Goal: Task Accomplishment & Management: Complete application form

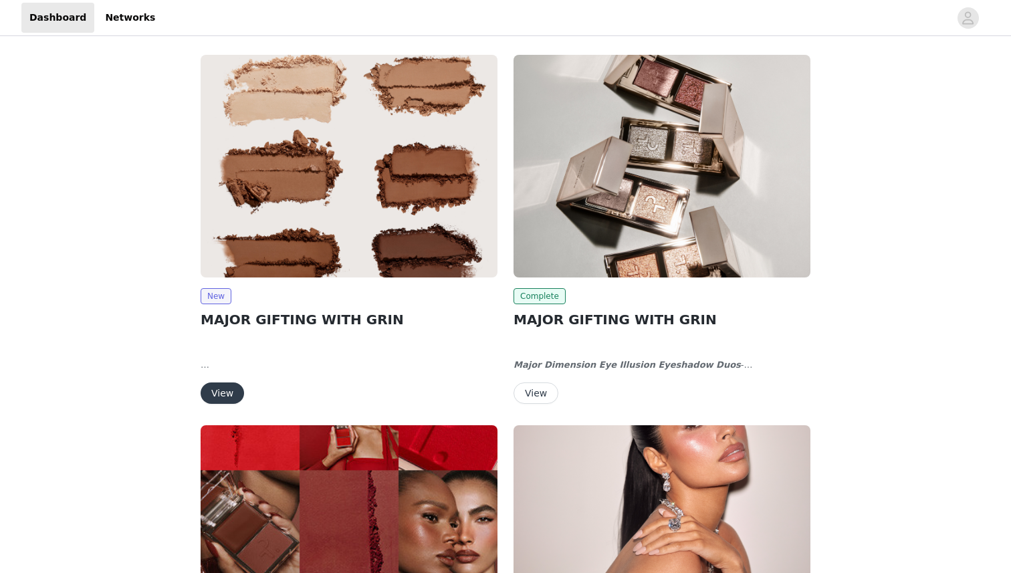
click at [219, 390] on button "View" at bounding box center [222, 392] width 43 height 21
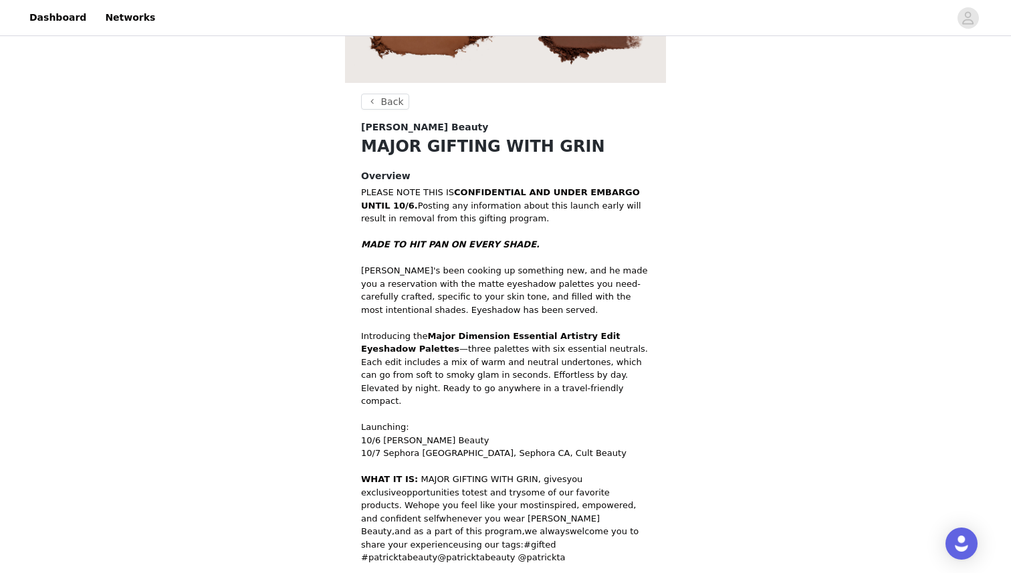
scroll to position [373, 0]
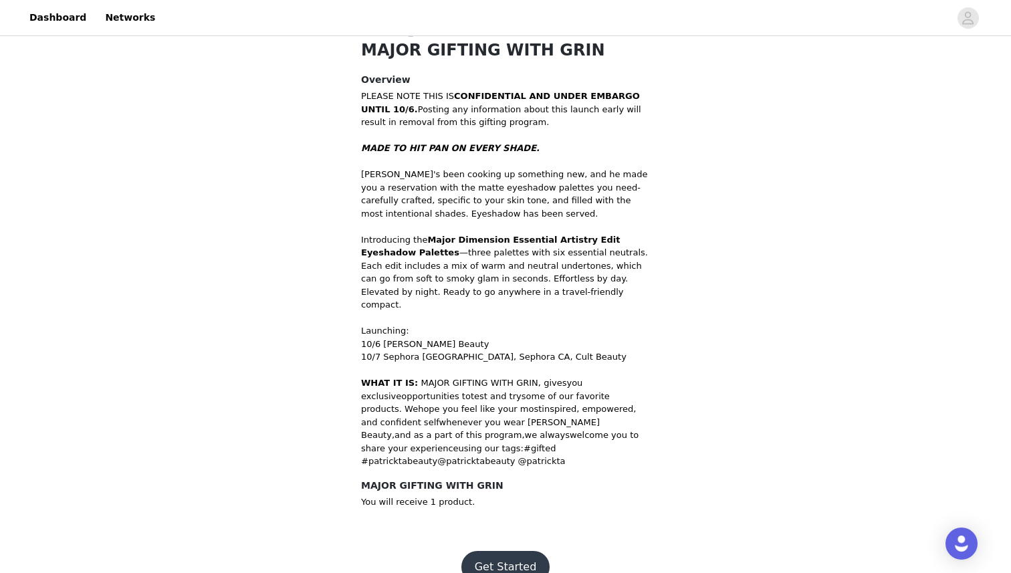
click at [485, 551] on button "Get Started" at bounding box center [505, 567] width 89 height 32
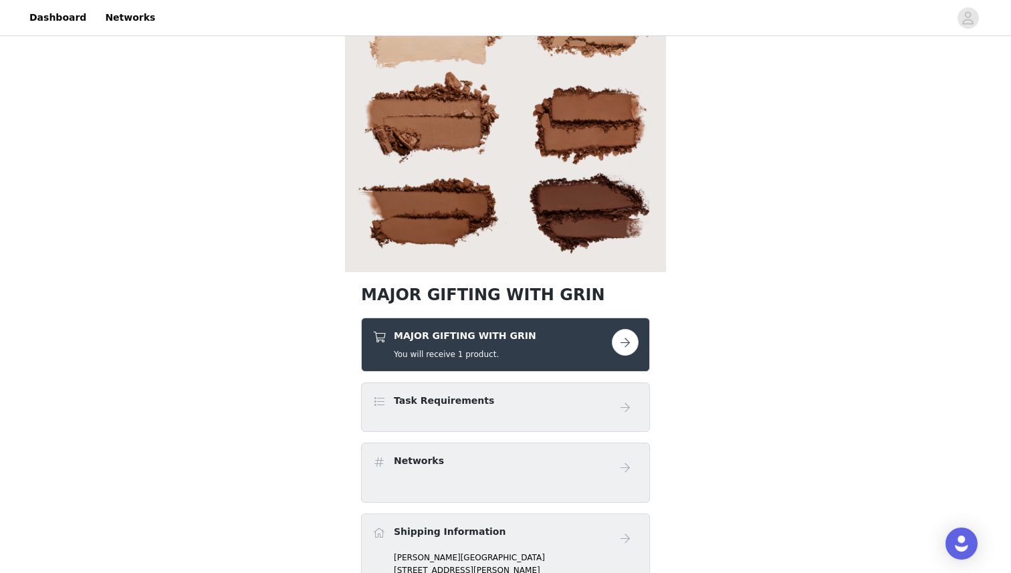
scroll to position [104, 0]
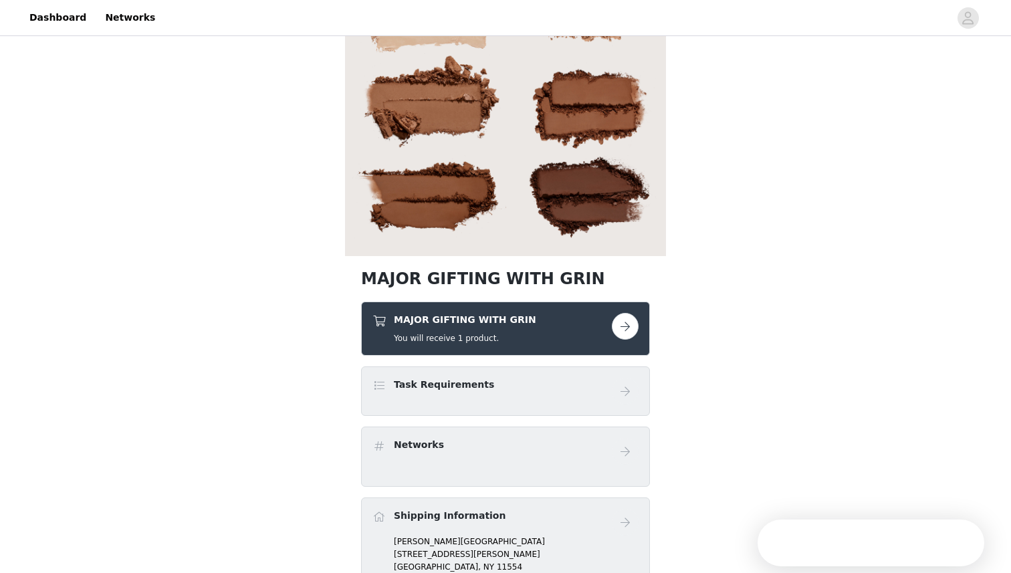
click at [632, 323] on button "button" at bounding box center [625, 326] width 27 height 27
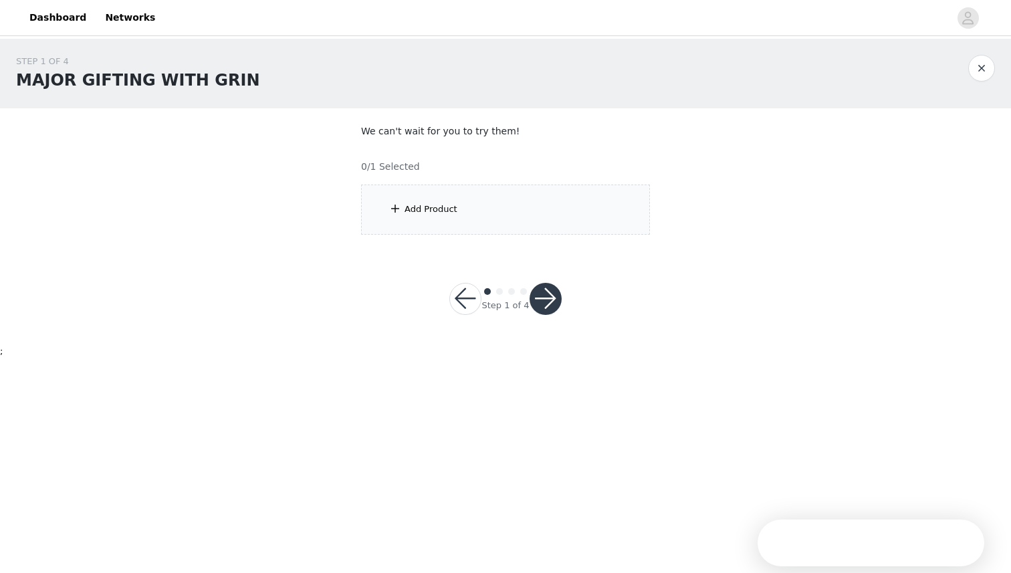
click at [423, 205] on div "Add Product" at bounding box center [430, 209] width 53 height 13
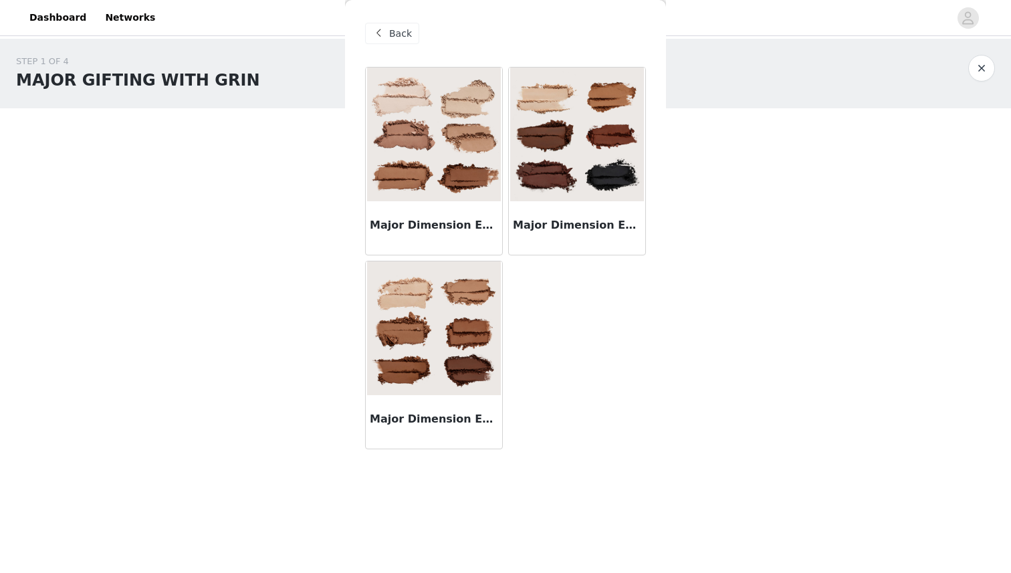
click at [468, 311] on img at bounding box center [434, 328] width 134 height 134
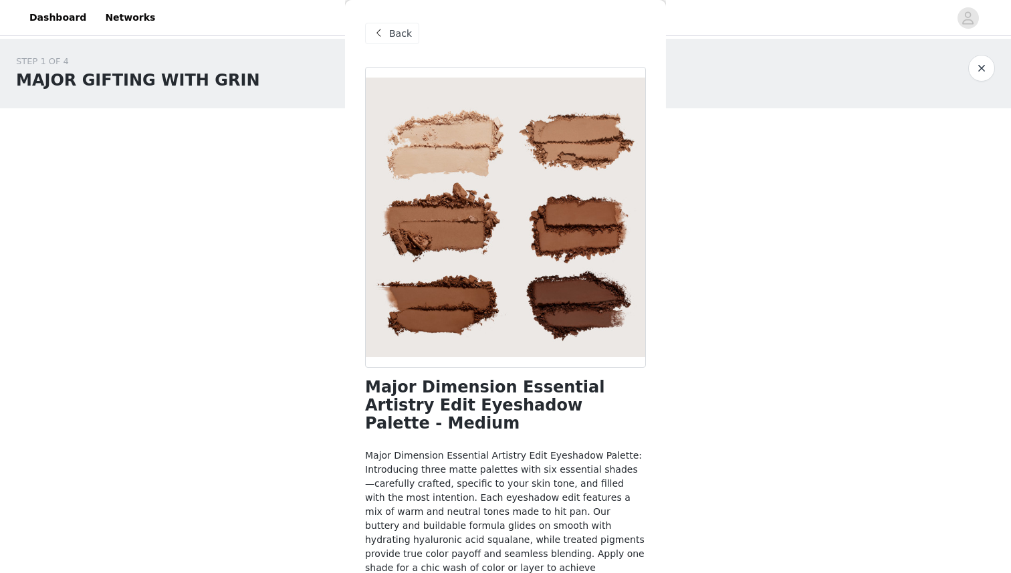
scroll to position [40, 0]
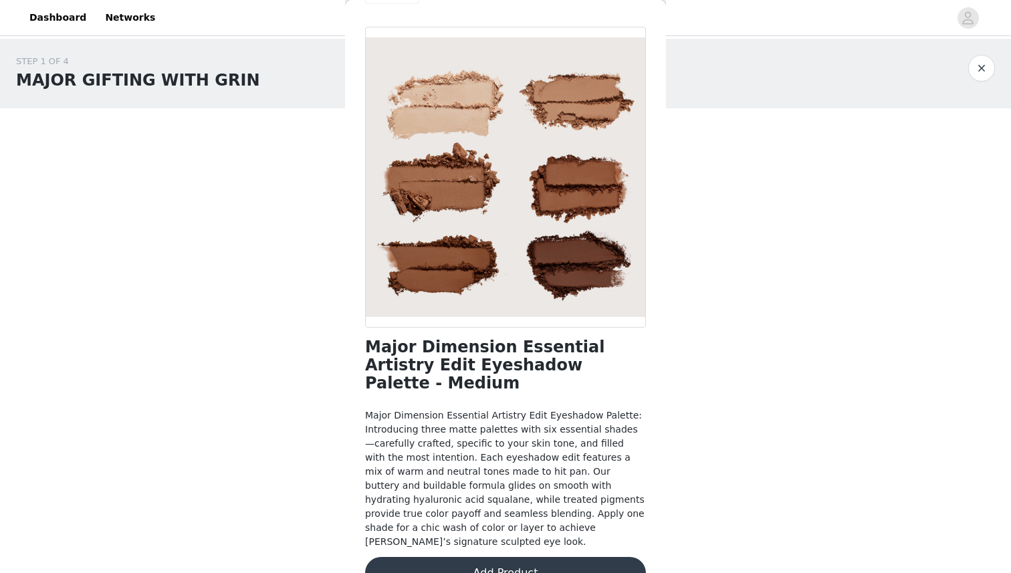
click at [473, 557] on button "Add Product" at bounding box center [505, 573] width 281 height 32
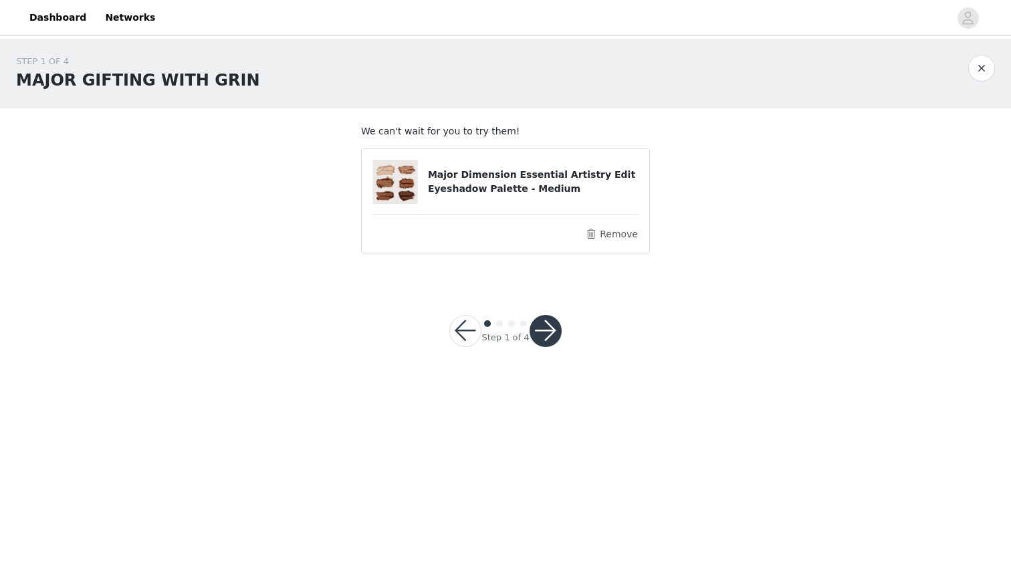
click at [547, 333] on button "button" at bounding box center [545, 331] width 32 height 32
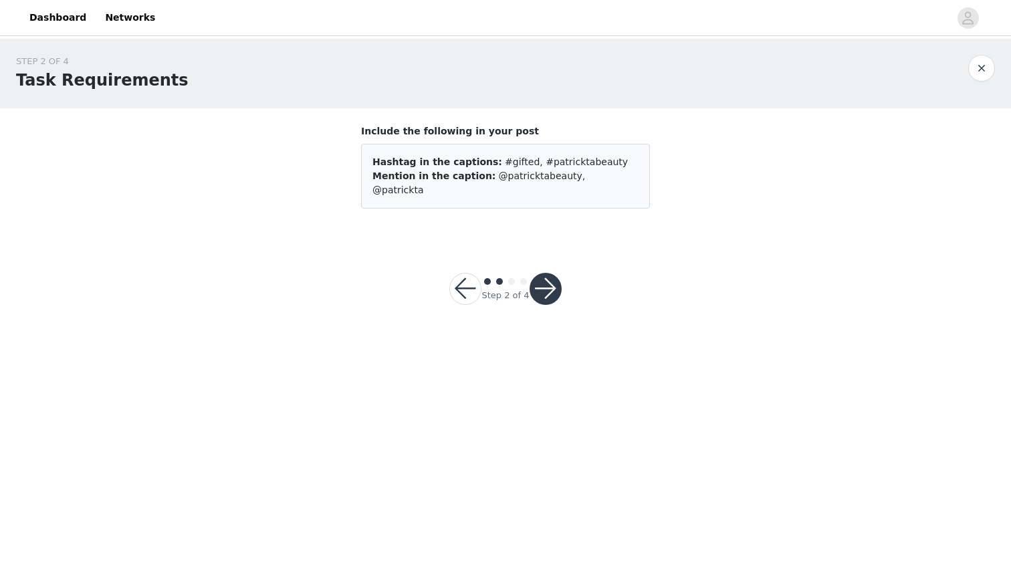
click at [541, 278] on button "button" at bounding box center [545, 289] width 32 height 32
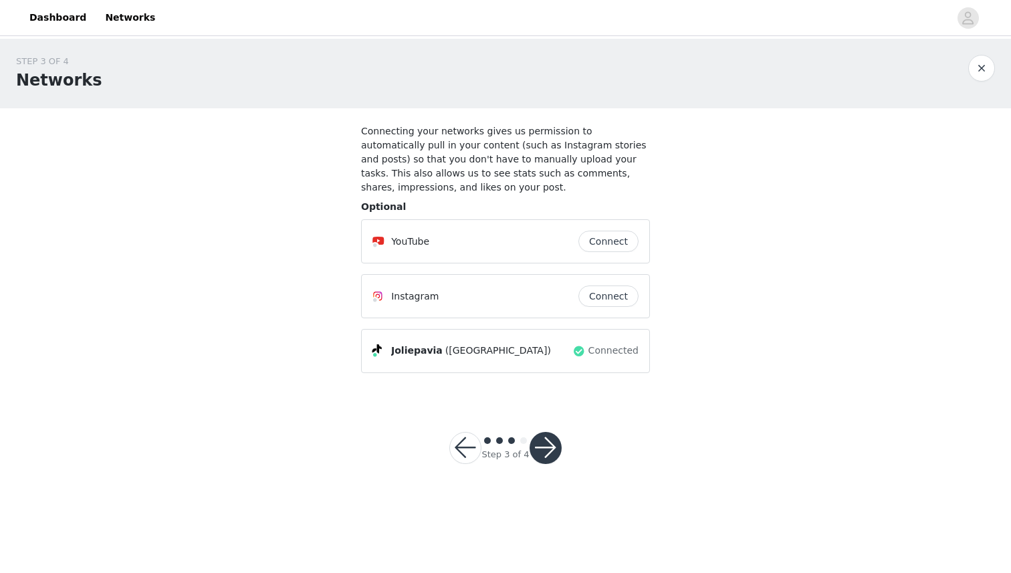
click at [544, 436] on button "button" at bounding box center [545, 448] width 32 height 32
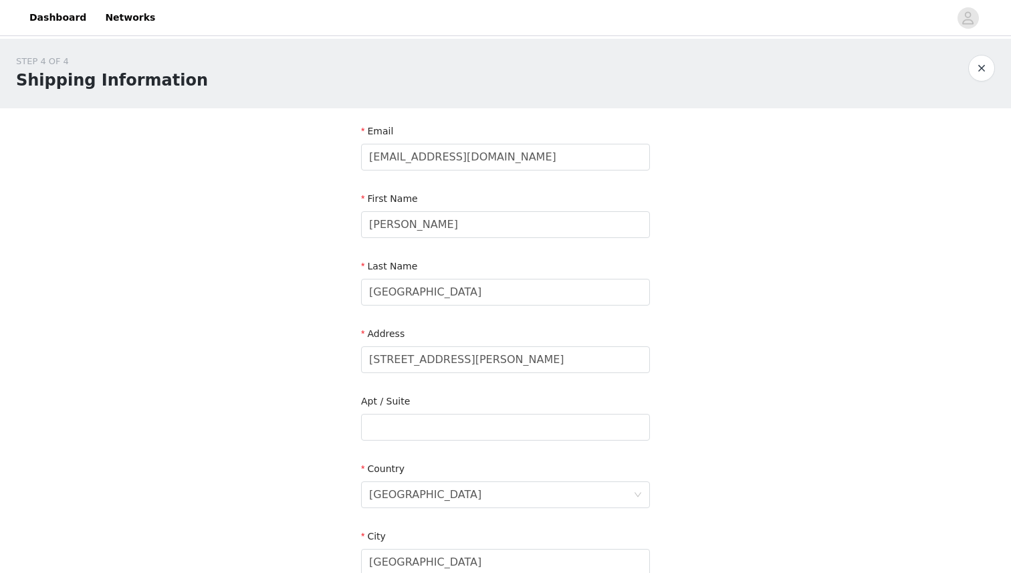
scroll to position [338, 0]
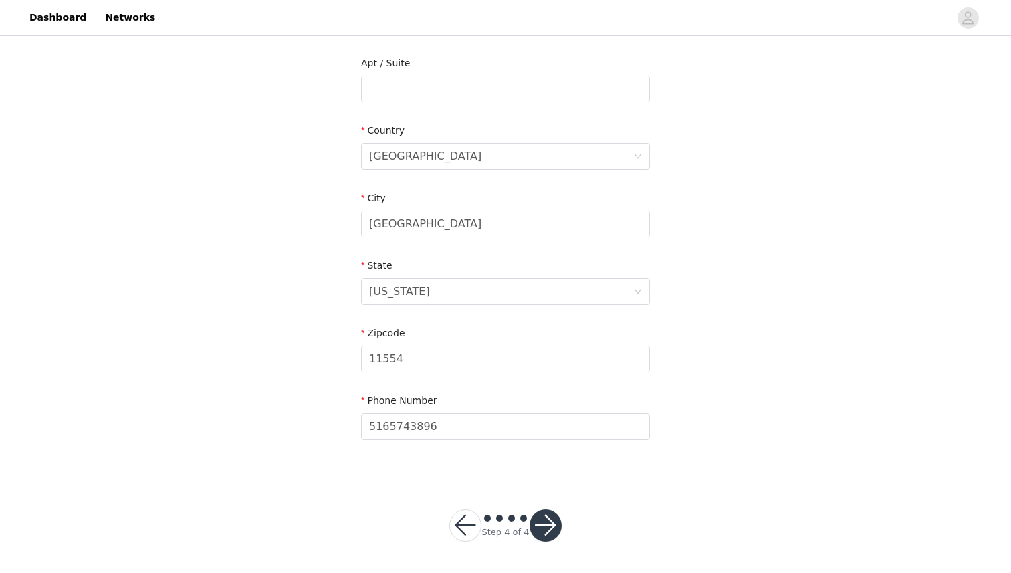
click at [547, 521] on button "button" at bounding box center [545, 525] width 32 height 32
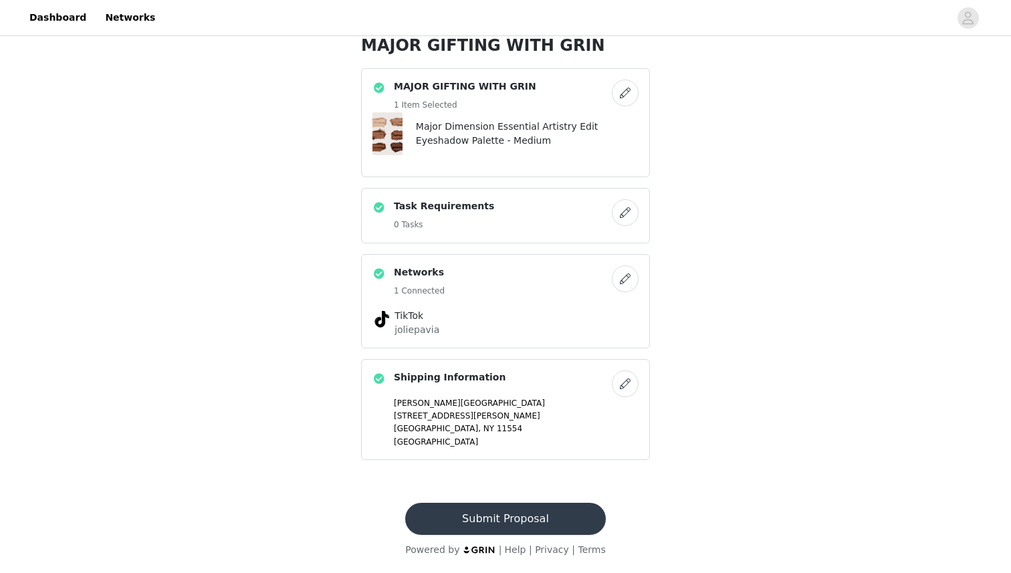
click at [529, 517] on button "Submit Proposal" at bounding box center [505, 519] width 200 height 32
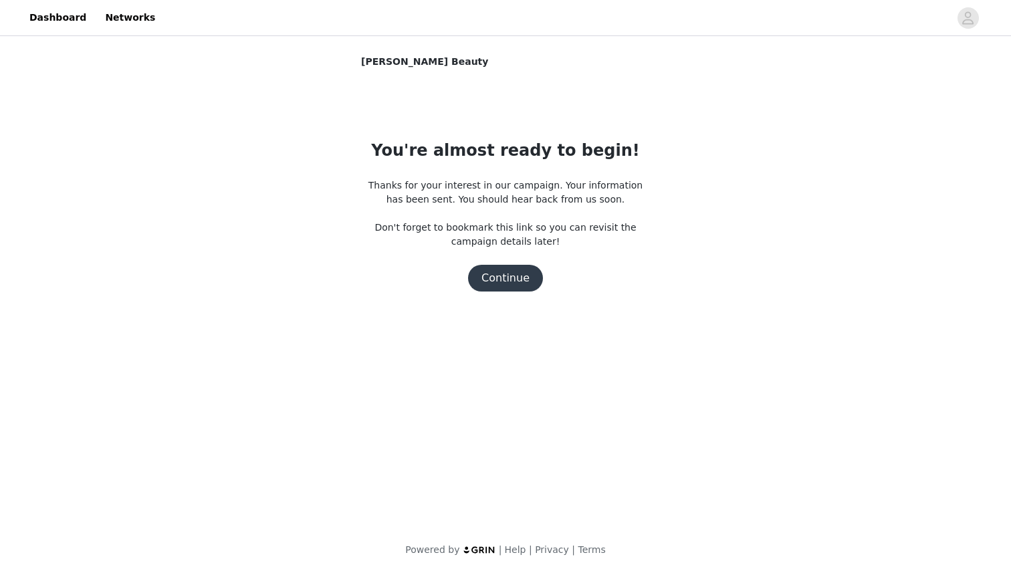
click at [497, 274] on button "Continue" at bounding box center [505, 278] width 75 height 27
